Goal: Task Accomplishment & Management: Manage account settings

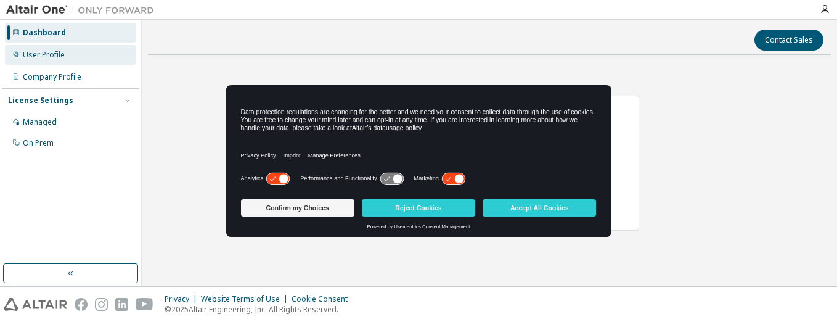
click at [47, 54] on div "User Profile" at bounding box center [44, 55] width 42 height 10
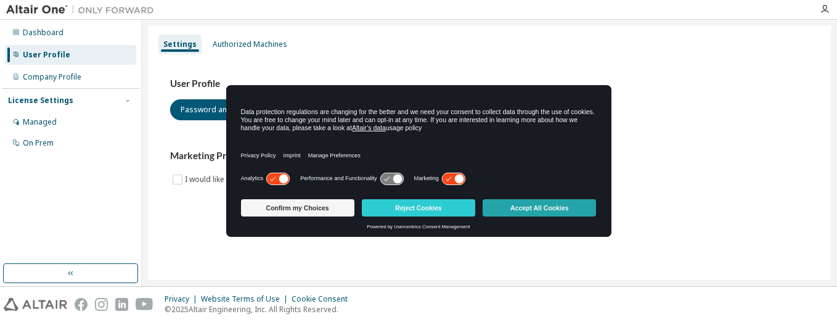
click at [535, 211] on button "Accept All Cookies" at bounding box center [538, 207] width 113 height 17
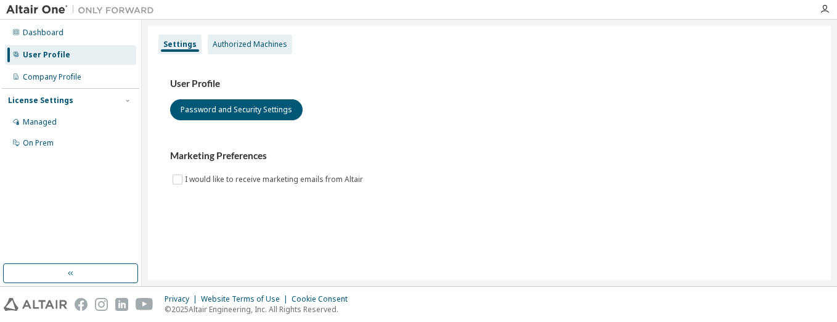
click at [253, 43] on div "Authorized Machines" at bounding box center [250, 44] width 75 height 10
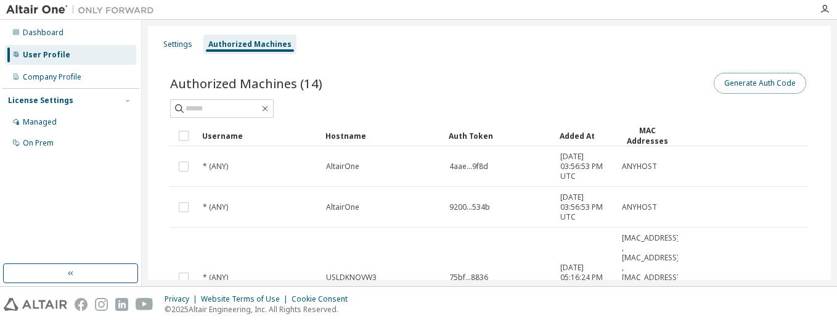
click at [777, 86] on button "Generate Auth Code" at bounding box center [759, 83] width 92 height 21
